Goal: Obtain resource: Download file/media

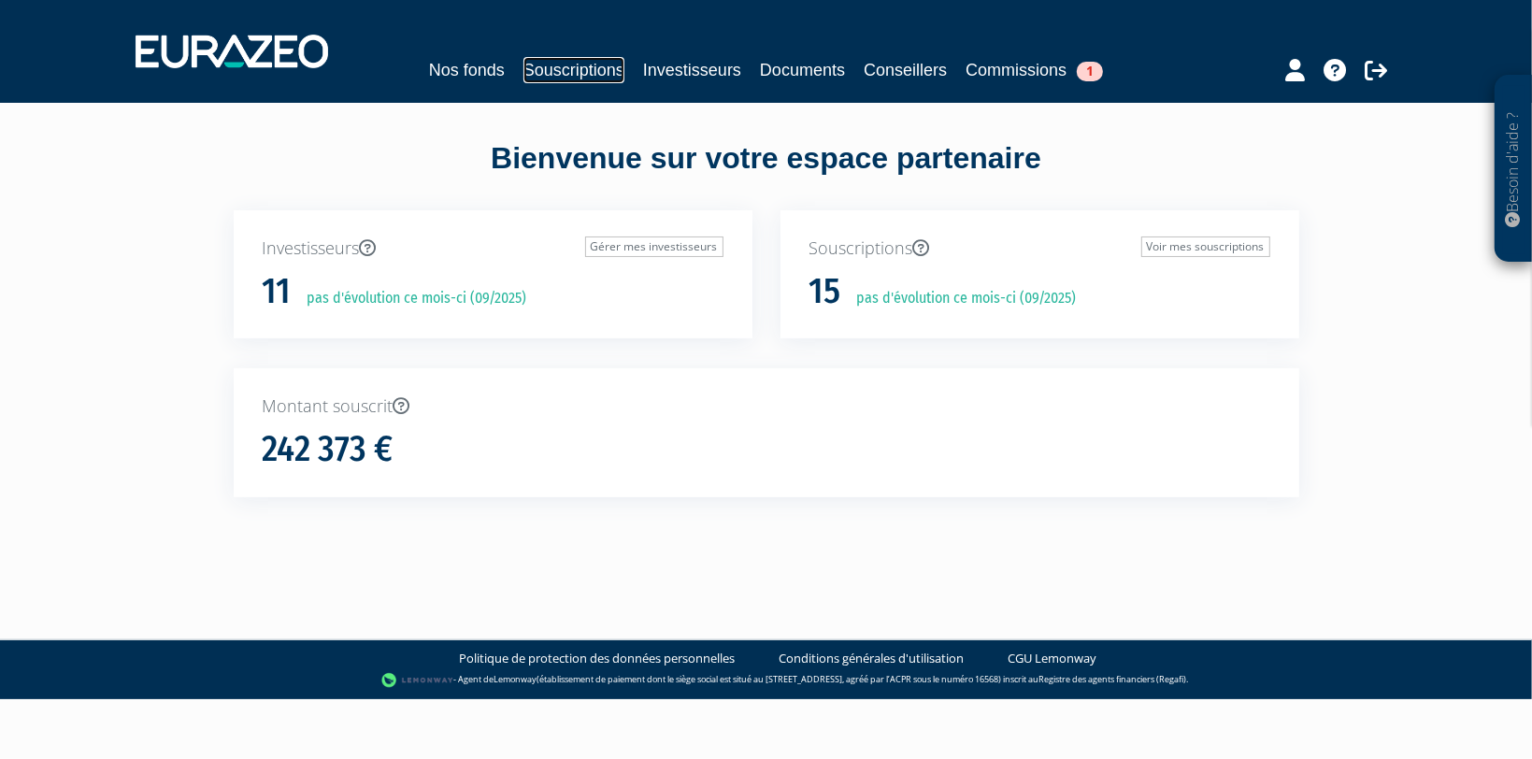
click at [590, 68] on link "Souscriptions" at bounding box center [573, 70] width 101 height 26
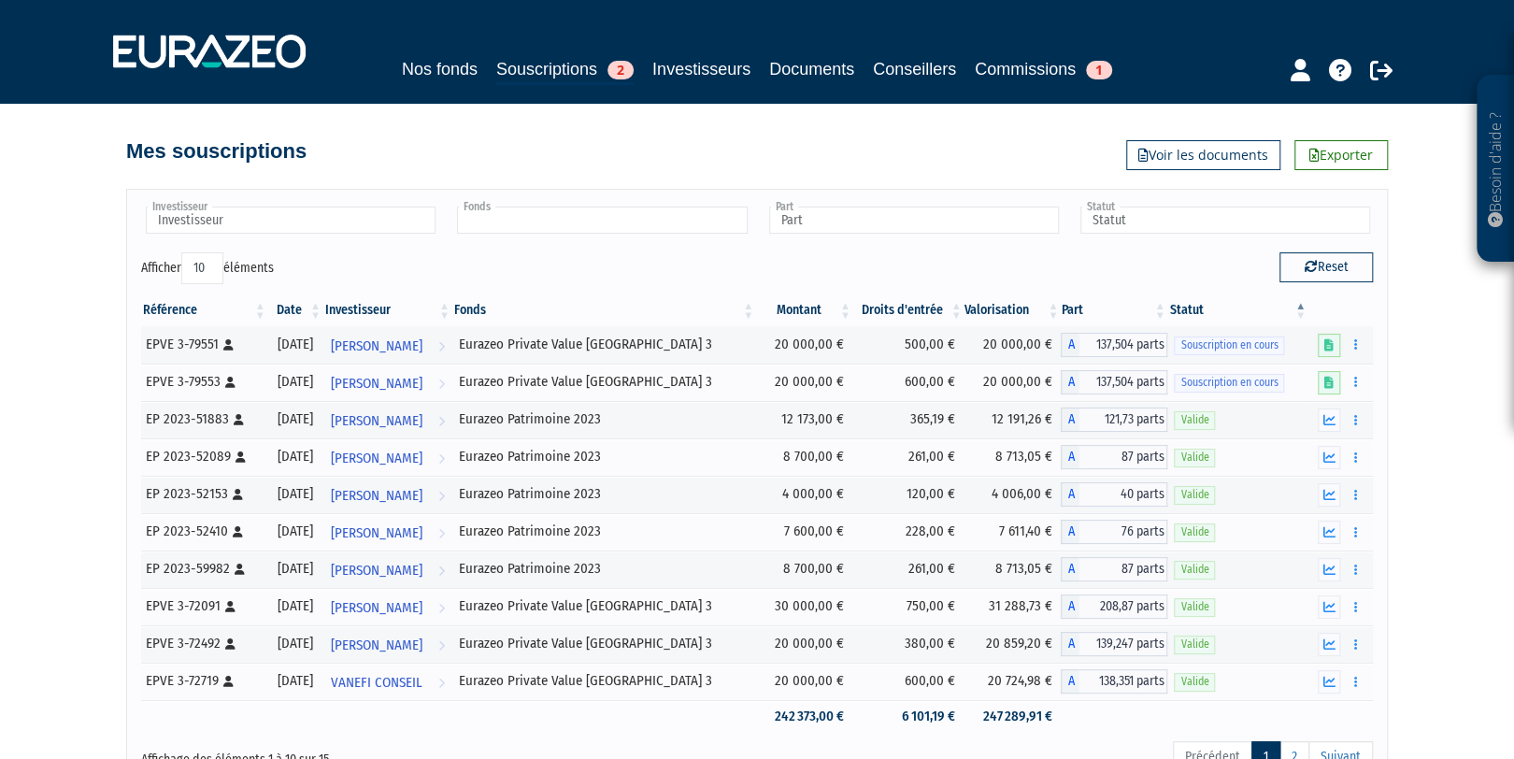
click at [681, 225] on input "text" at bounding box center [602, 220] width 290 height 27
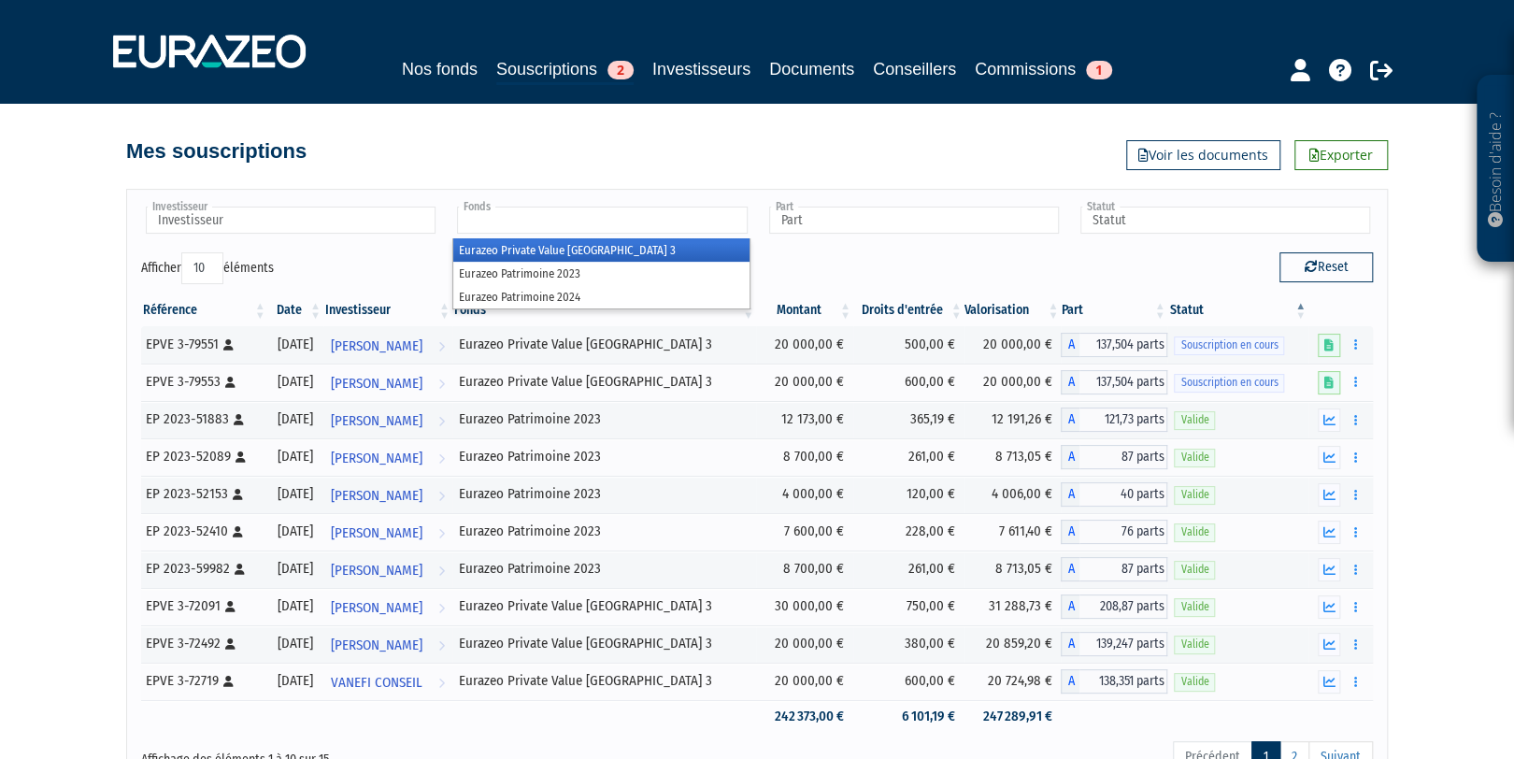
click at [608, 254] on li "Eurazeo Private Value Europe 3" at bounding box center [600, 249] width 295 height 23
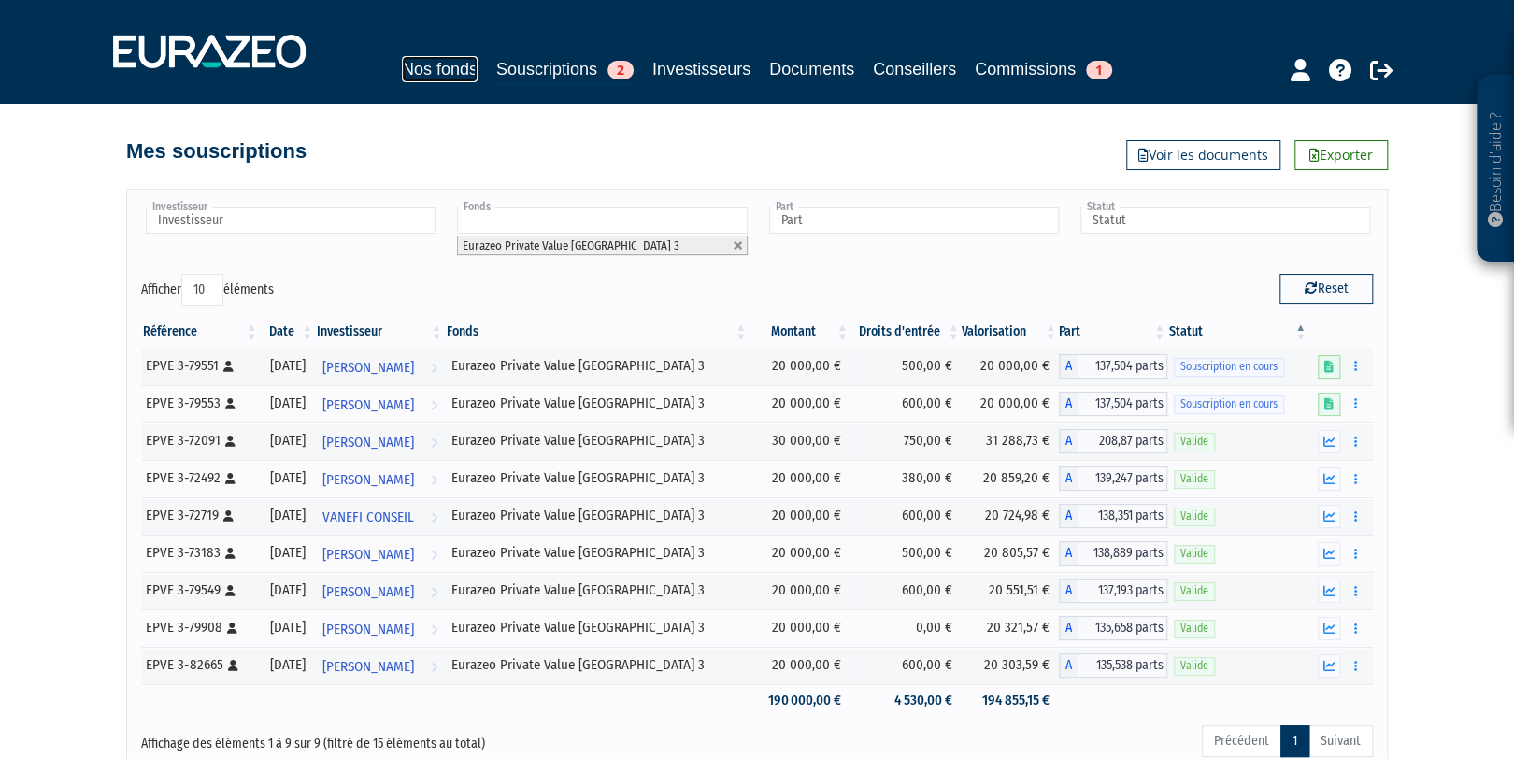
click at [463, 76] on link "Nos fonds" at bounding box center [440, 69] width 76 height 26
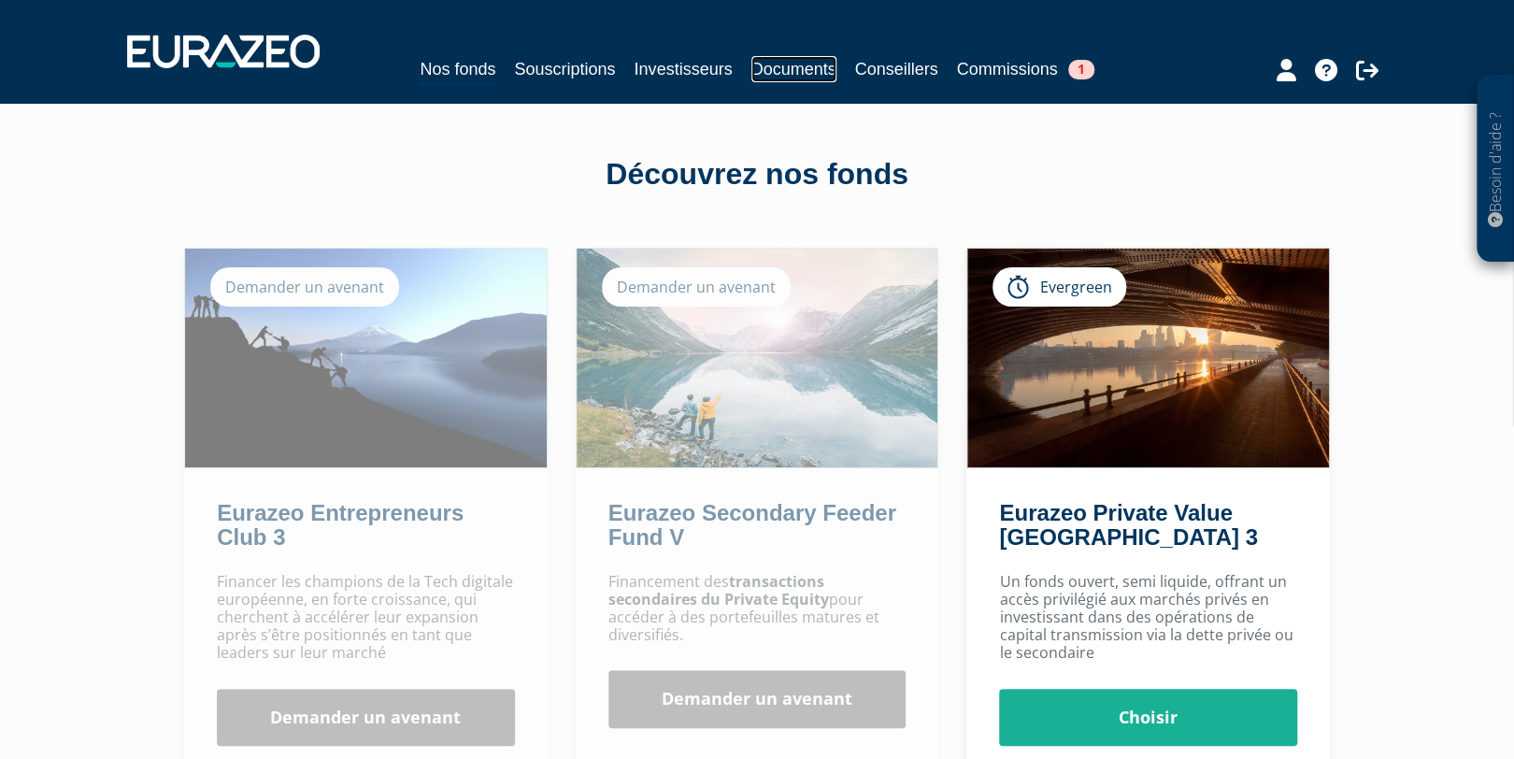
click at [803, 63] on link "Documents" at bounding box center [793, 69] width 85 height 26
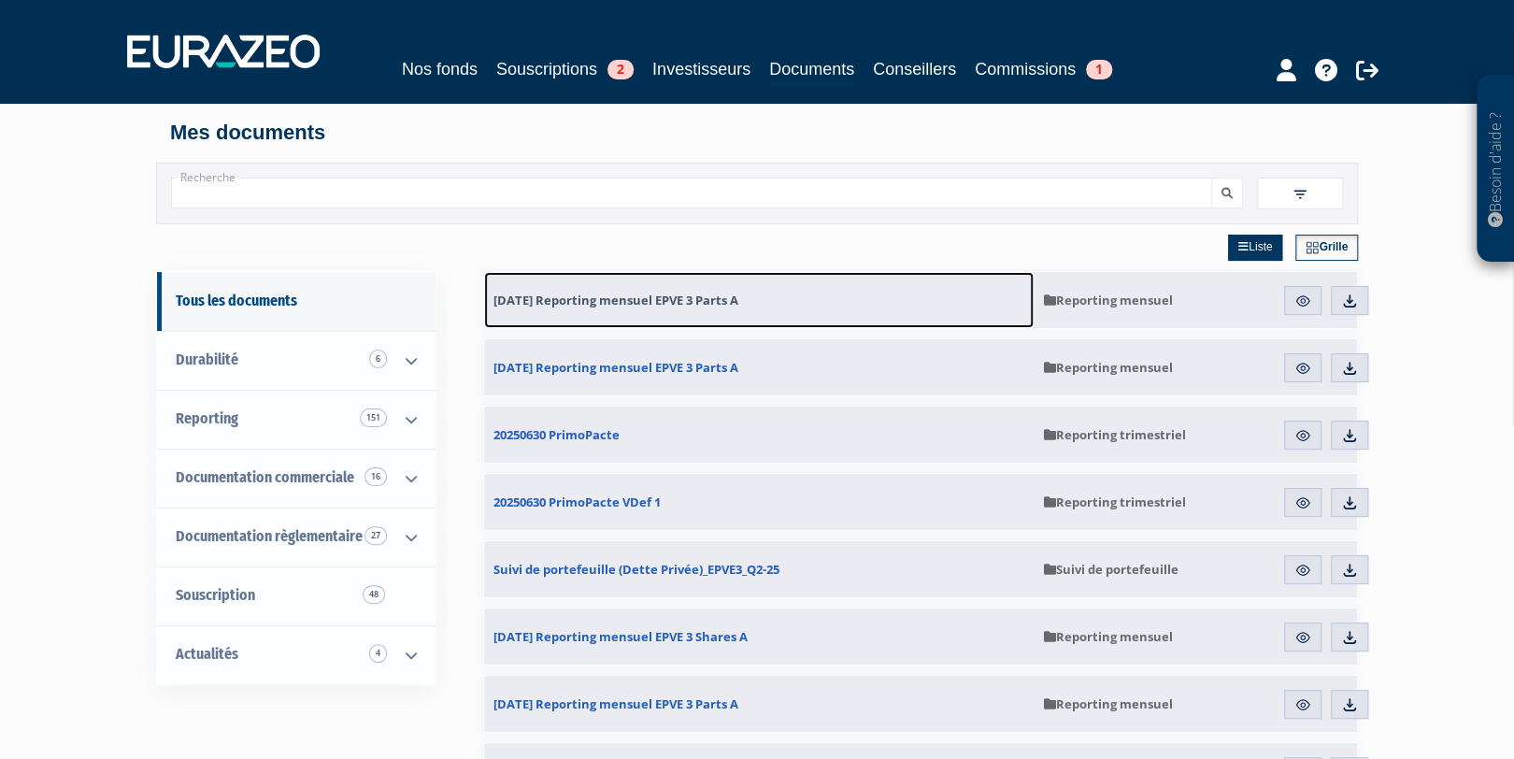
click at [684, 298] on span "[DATE] Reporting mensuel EPVE 3 Parts A" at bounding box center [615, 300] width 245 height 17
